Goal: Find specific page/section: Find specific page/section

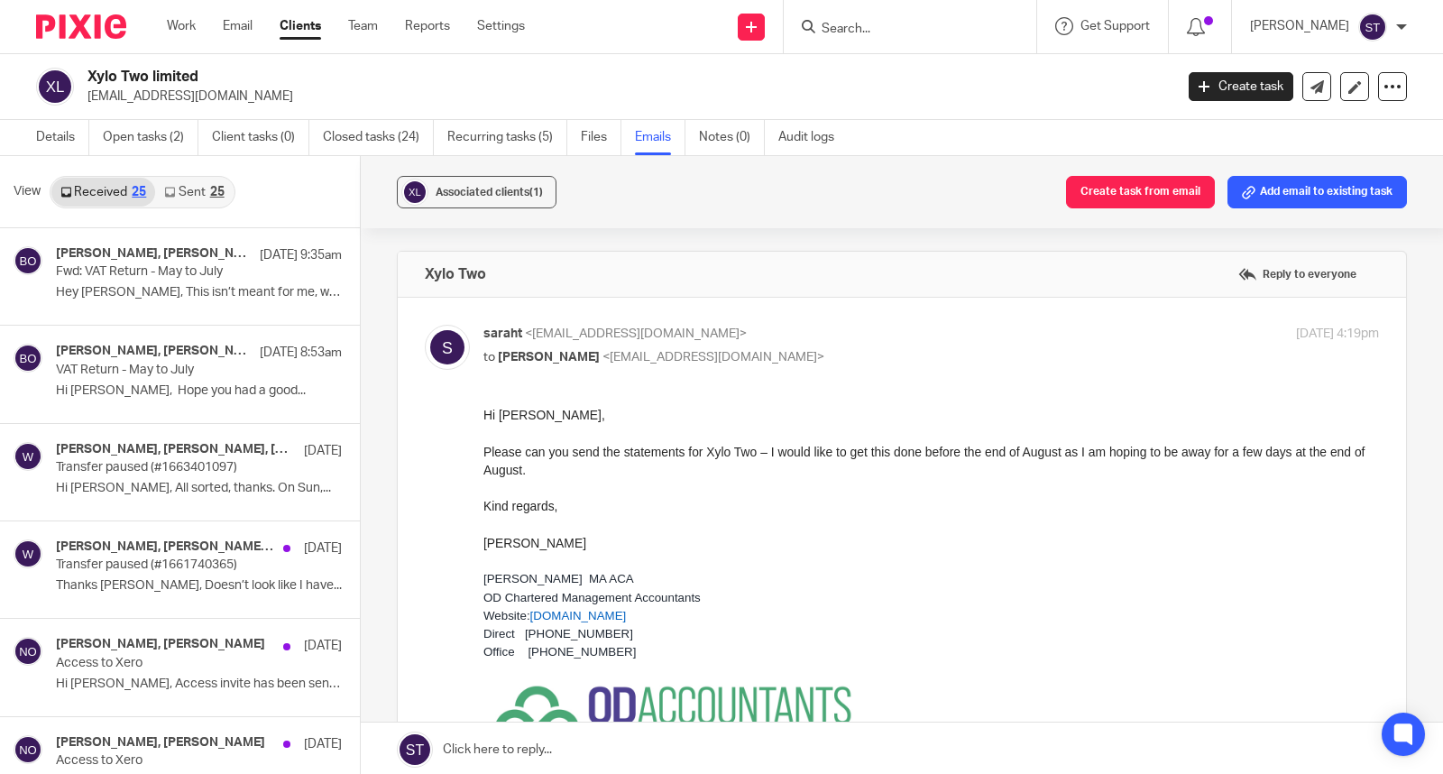
scroll to position [1502, 0]
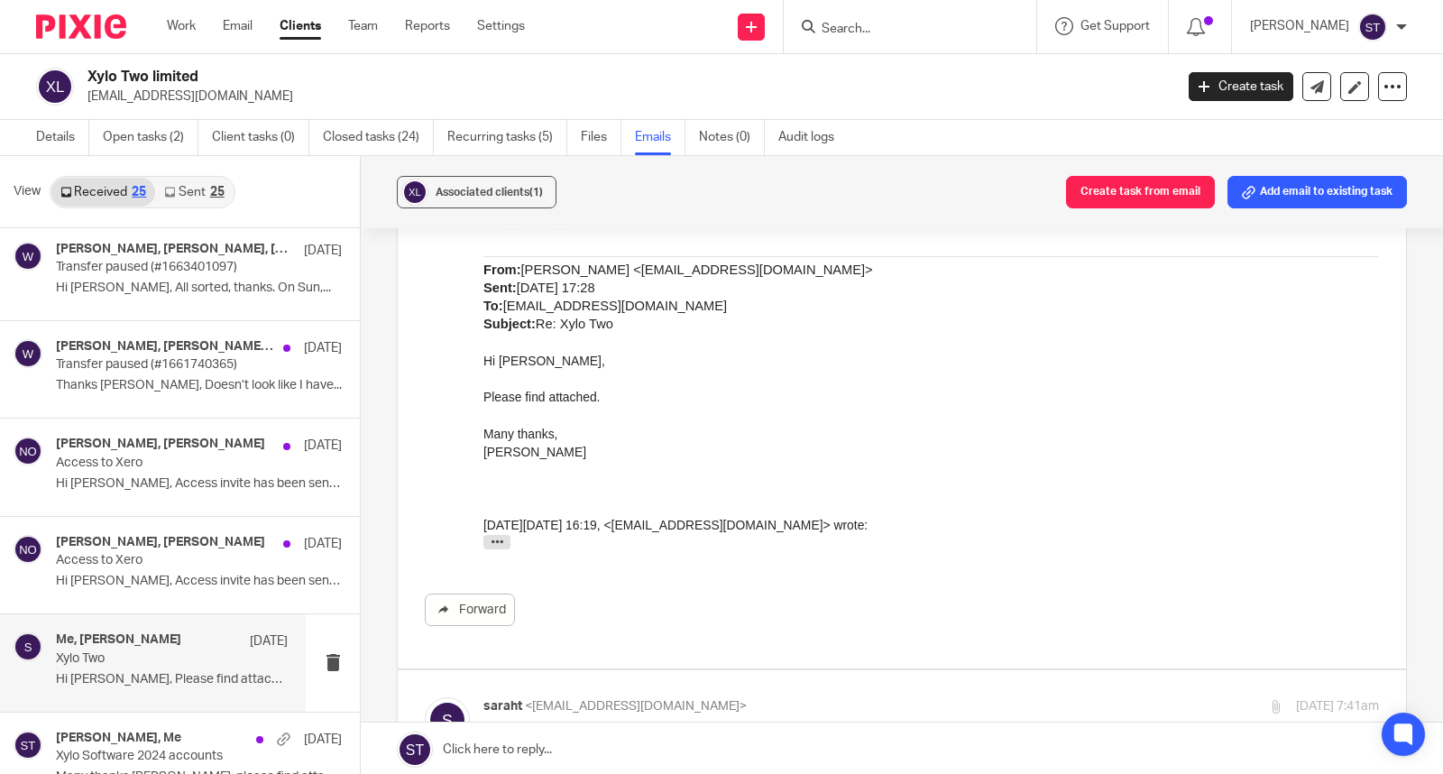
click at [875, 15] on form at bounding box center [916, 26] width 192 height 23
click at [878, 23] on input "Search" at bounding box center [901, 30] width 162 height 16
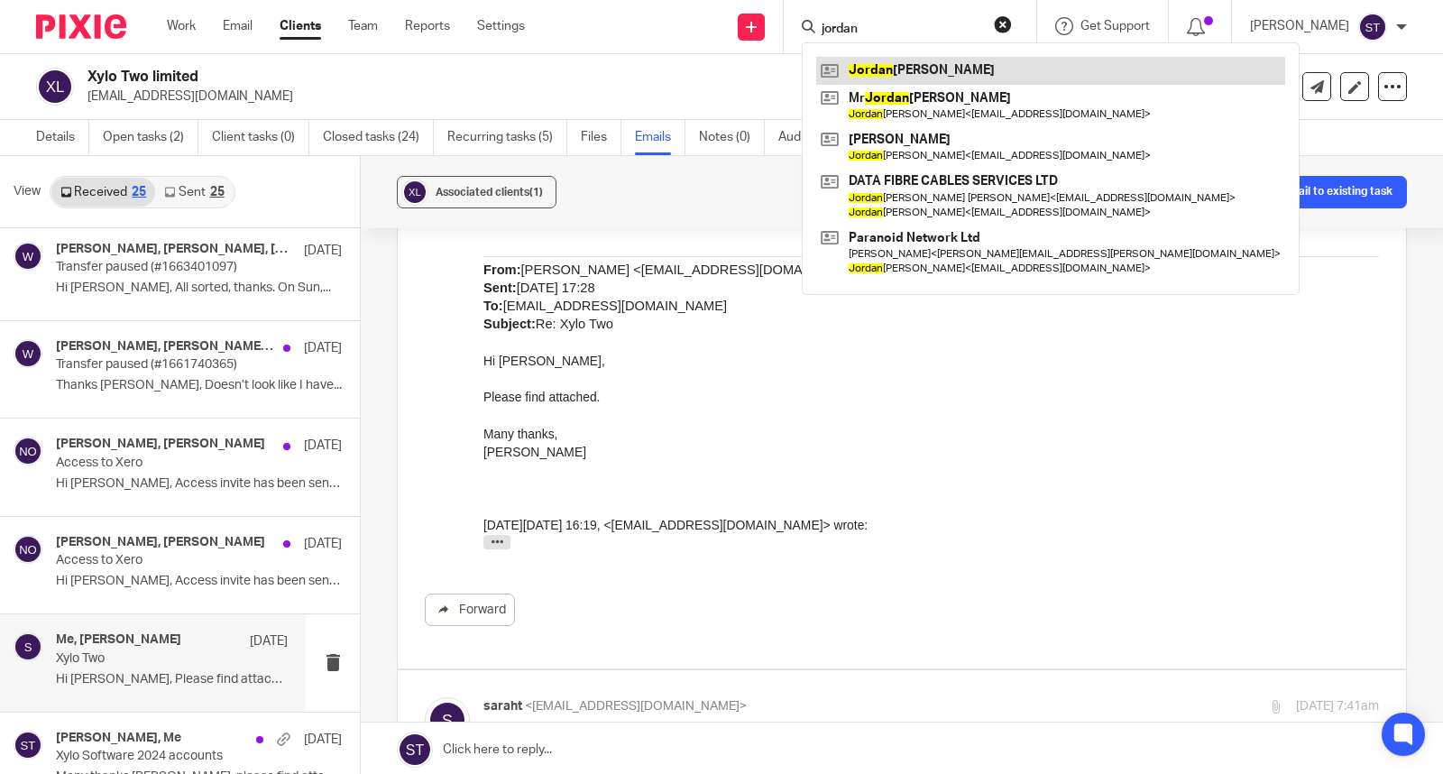
type input "jordan"
click at [956, 69] on link at bounding box center [1050, 70] width 469 height 27
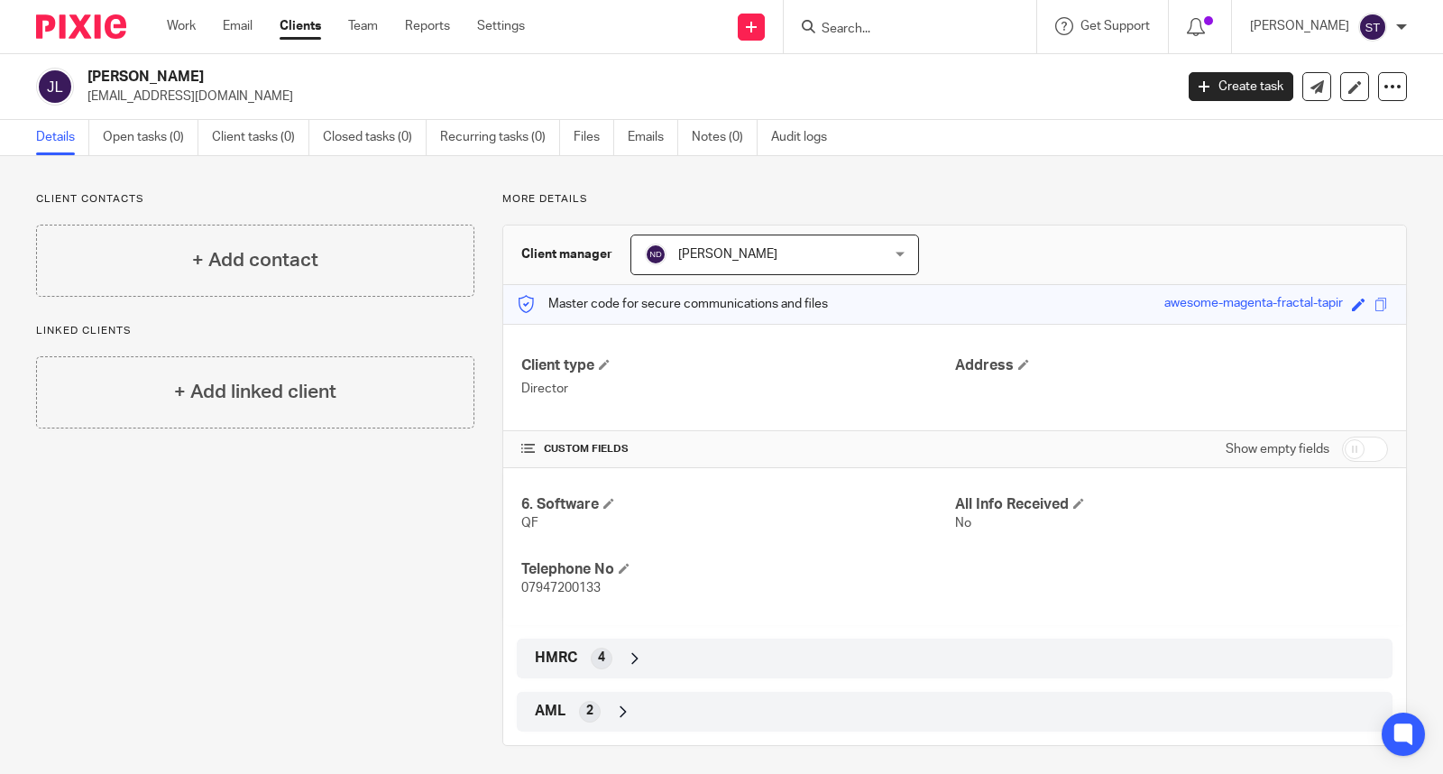
click at [626, 650] on icon at bounding box center [635, 658] width 18 height 18
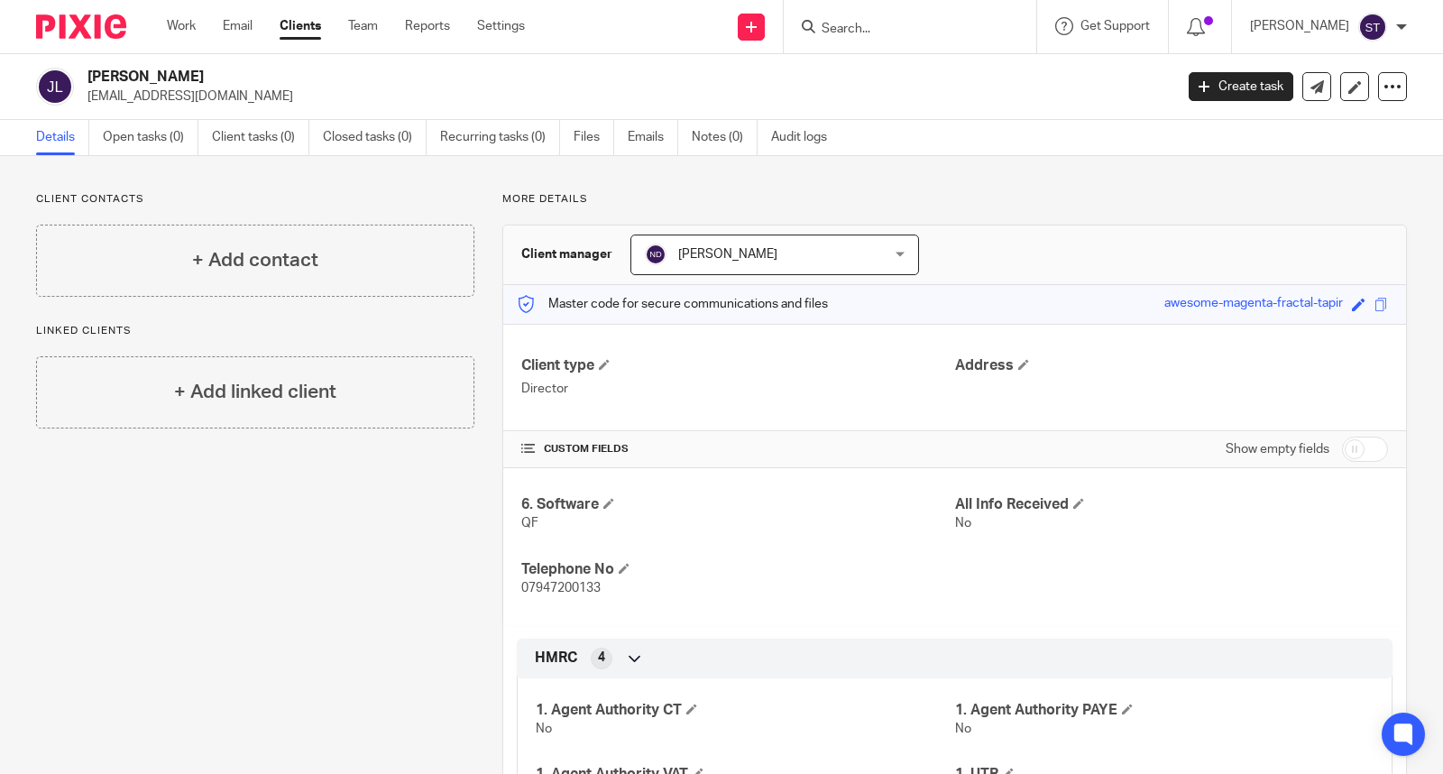
click at [366, 502] on div "Client contacts + Add contact Linked clients + Add linked client" at bounding box center [241, 542] width 466 height 701
